Goal: Use online tool/utility: Utilize a website feature to perform a specific function

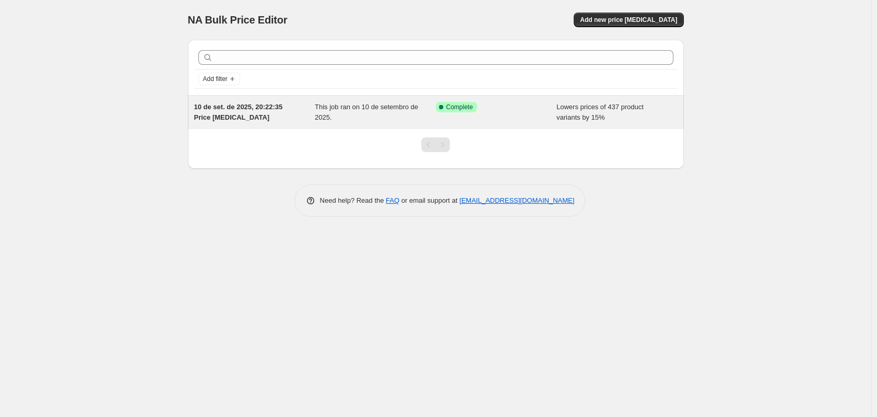
click at [375, 121] on div "This job ran on 10 de setembro de 2025." at bounding box center [375, 112] width 121 height 21
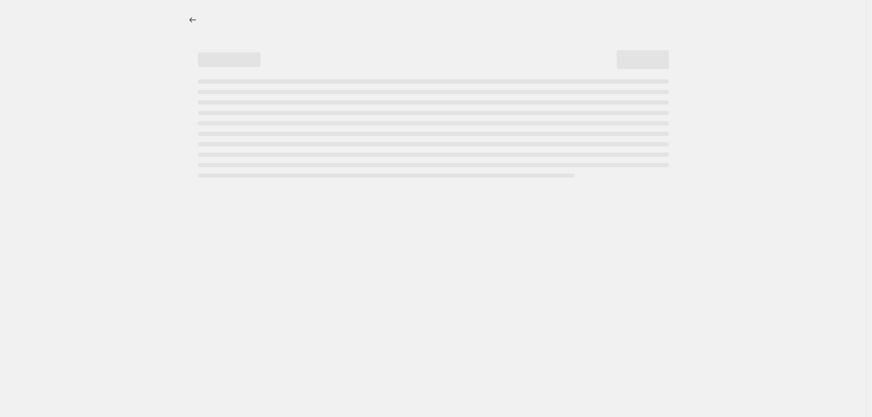
select select "percentage"
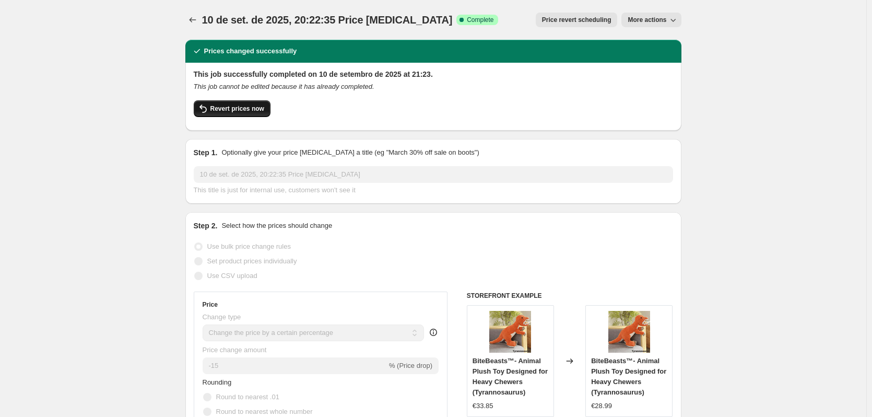
click at [249, 109] on span "Revert prices now" at bounding box center [237, 108] width 54 height 8
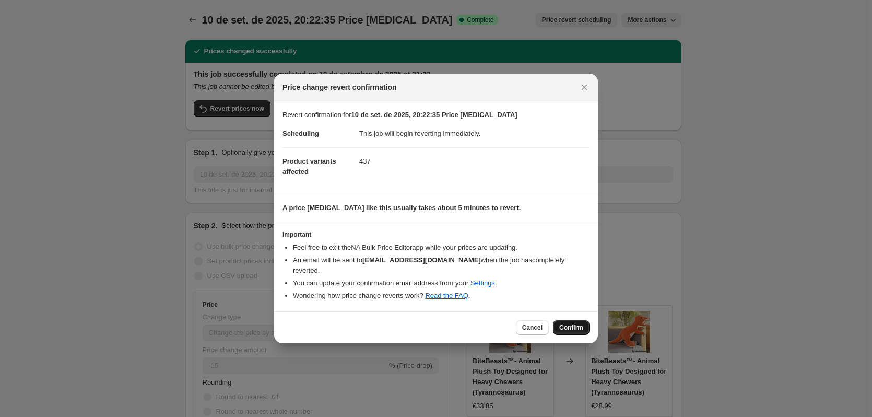
click at [577, 326] on span "Confirm" at bounding box center [571, 327] width 24 height 8
